Goal: Task Accomplishment & Management: Use online tool/utility

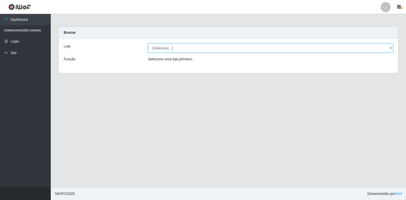
click at [159, 49] on select "[Selecione...] Atacado Vem - Loja 30 Laranjeiras Velha" at bounding box center [270, 48] width 245 height 9
select select "495"
click at [148, 44] on select "[Selecione...] Atacado Vem - Loja 30 Laranjeiras Velha" at bounding box center [270, 48] width 245 height 9
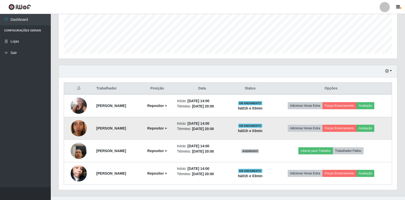
scroll to position [137, 0]
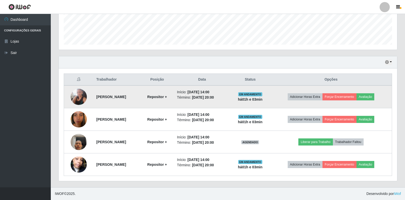
click at [81, 99] on img at bounding box center [79, 97] width 16 height 16
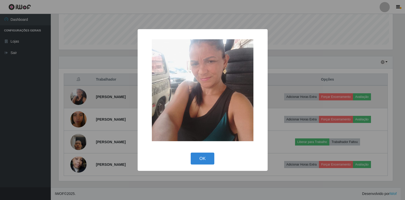
scroll to position [105, 335]
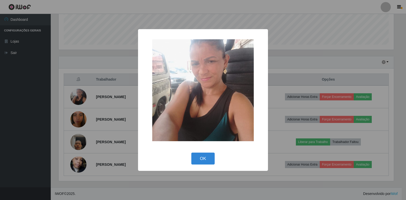
click at [79, 120] on div "× OK Cancel" at bounding box center [203, 100] width 406 height 200
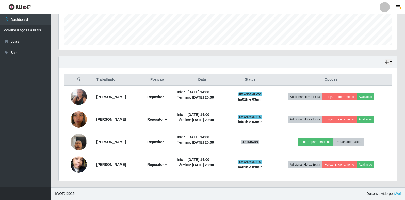
scroll to position [105, 338]
click at [79, 120] on img at bounding box center [79, 119] width 16 height 29
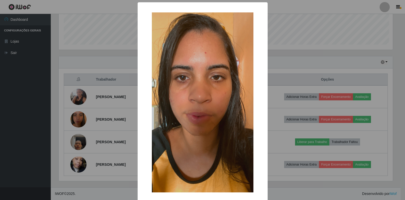
scroll to position [105, 335]
click at [83, 139] on div "× OK Cancel" at bounding box center [203, 100] width 406 height 200
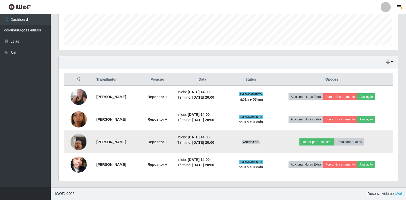
scroll to position [105, 338]
click at [73, 145] on img at bounding box center [79, 142] width 16 height 29
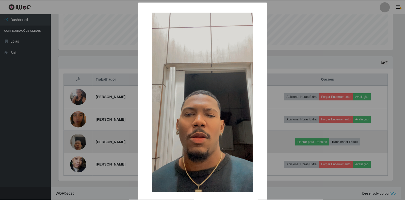
scroll to position [105, 335]
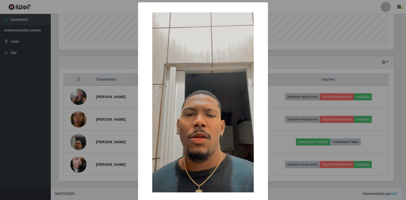
click at [75, 166] on div "× OK Cancel" at bounding box center [203, 100] width 406 height 200
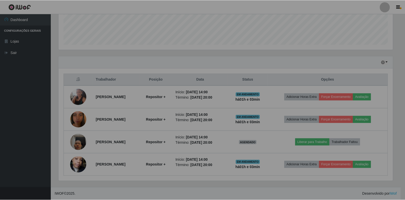
scroll to position [105, 338]
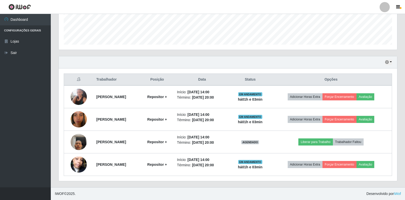
click at [77, 166] on img at bounding box center [79, 164] width 16 height 29
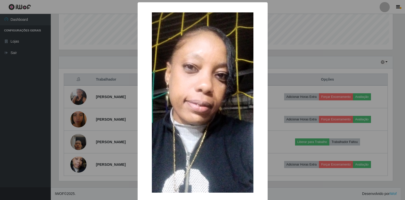
scroll to position [105, 335]
click at [84, 129] on div "× OK Cancel" at bounding box center [203, 100] width 406 height 200
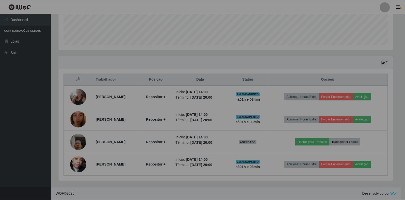
scroll to position [105, 338]
